Goal: Navigation & Orientation: Find specific page/section

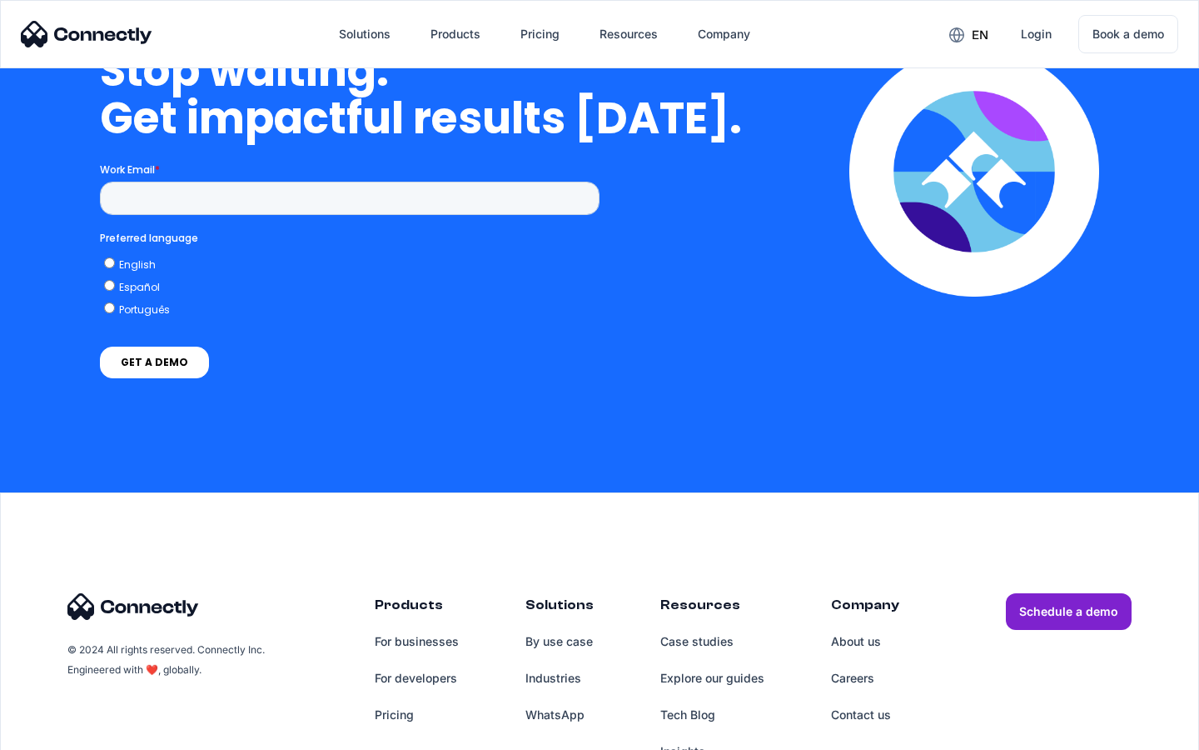
scroll to position [6851, 0]
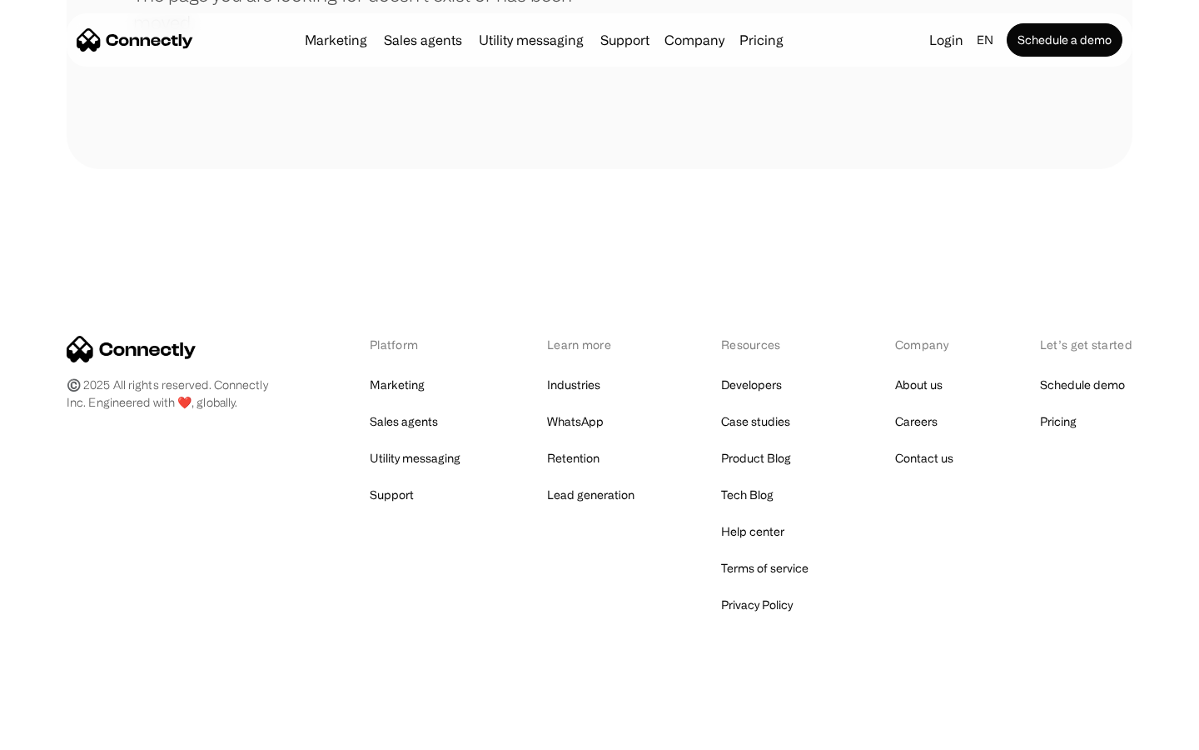
scroll to position [304, 0]
